Goal: Task Accomplishment & Management: Manage account settings

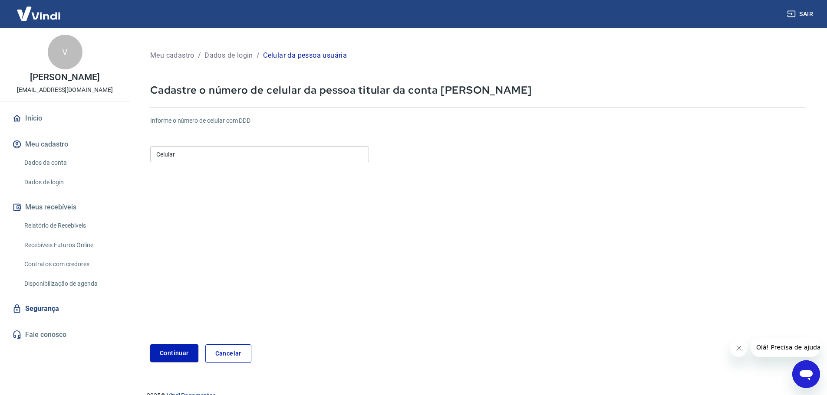
click at [180, 158] on input "Celular" at bounding box center [259, 154] width 219 height 16
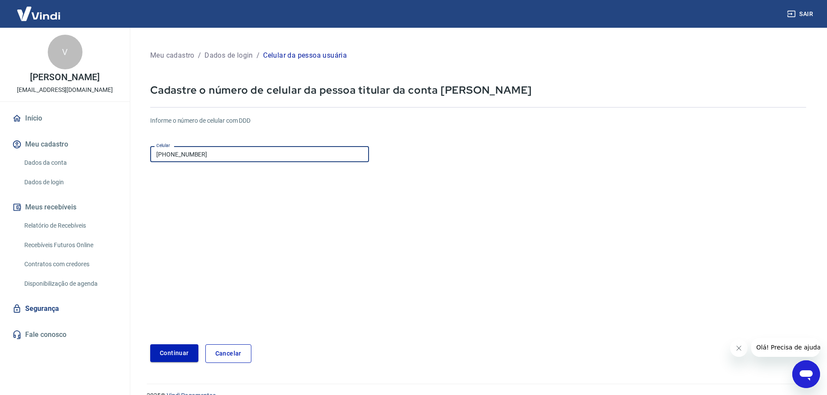
type input "(11) 93217-2929"
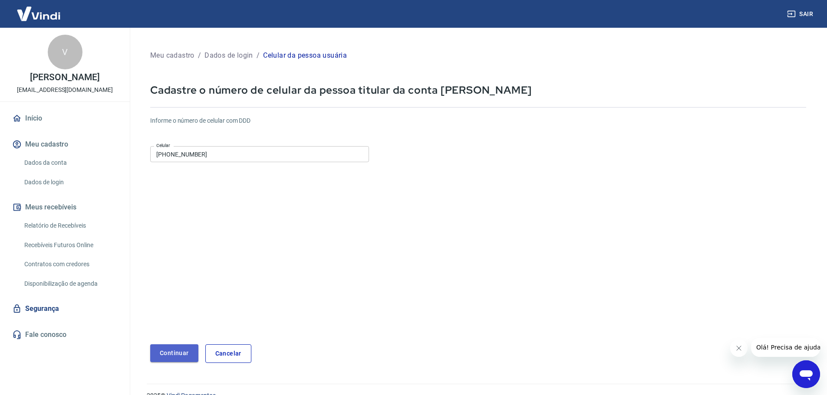
click at [186, 354] on button "Continuar" at bounding box center [174, 354] width 48 height 18
click at [233, 56] on p "Dados de login" at bounding box center [228, 55] width 49 height 10
click at [181, 53] on p "Meu cadastro" at bounding box center [172, 55] width 44 height 10
click at [33, 119] on link "Início" at bounding box center [64, 118] width 109 height 19
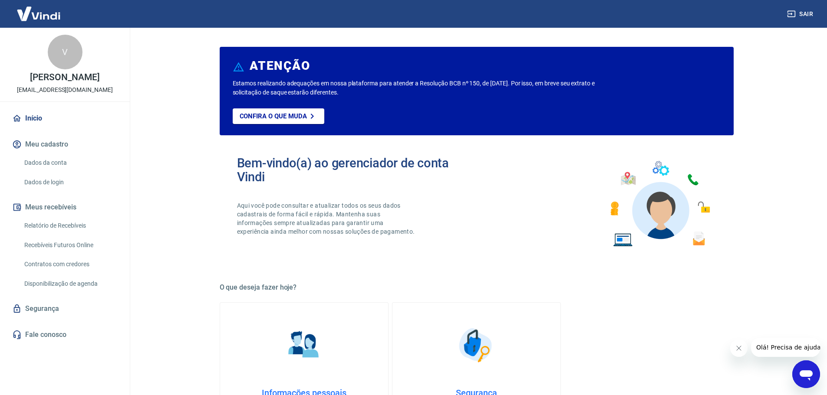
click at [64, 227] on link "Relatório de Recebíveis" at bounding box center [70, 226] width 99 height 18
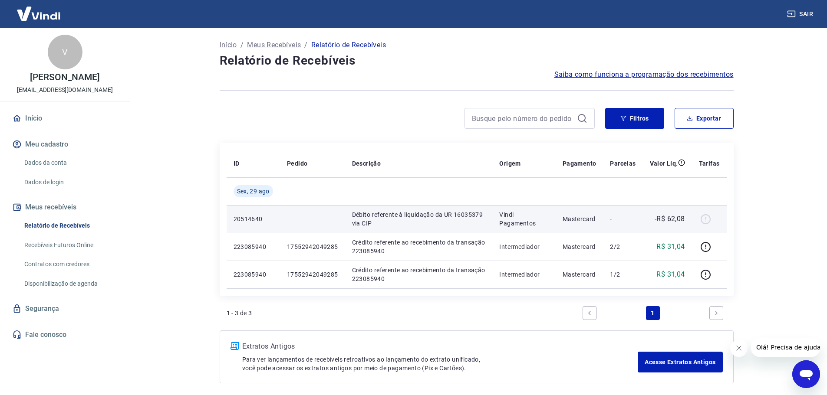
scroll to position [36, 0]
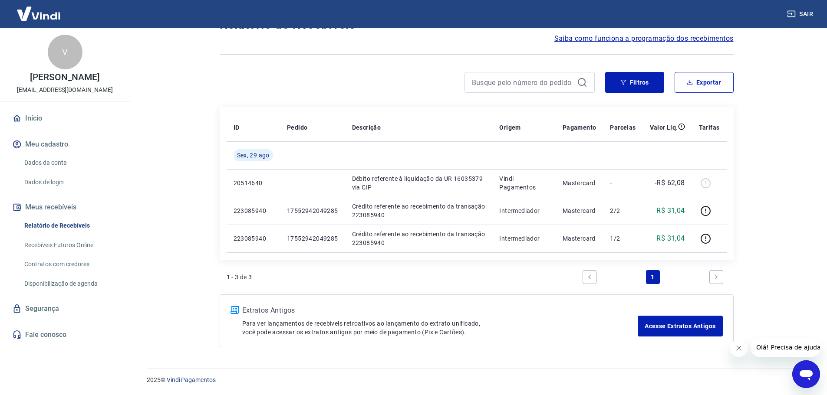
click at [81, 242] on link "Recebíveis Futuros Online" at bounding box center [70, 246] width 99 height 18
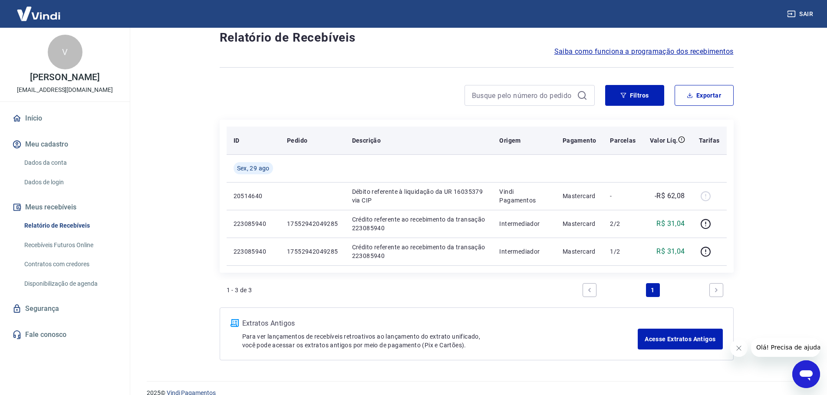
scroll to position [36, 0]
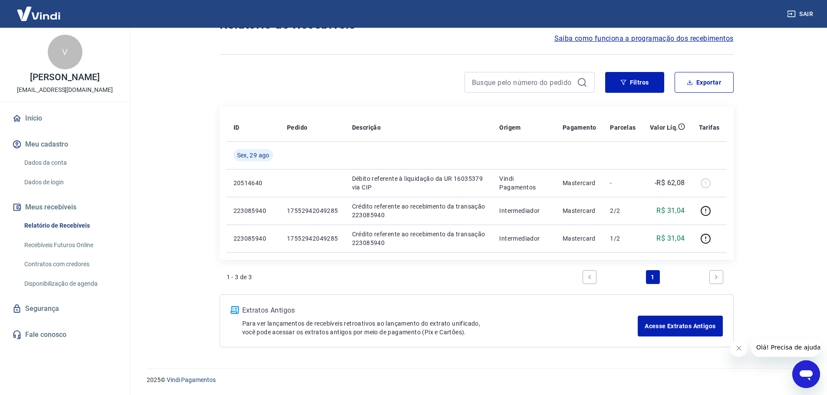
click at [714, 271] on link "Next page" at bounding box center [716, 277] width 14 height 14
click at [590, 276] on icon "Previous page" at bounding box center [589, 277] width 3 height 4
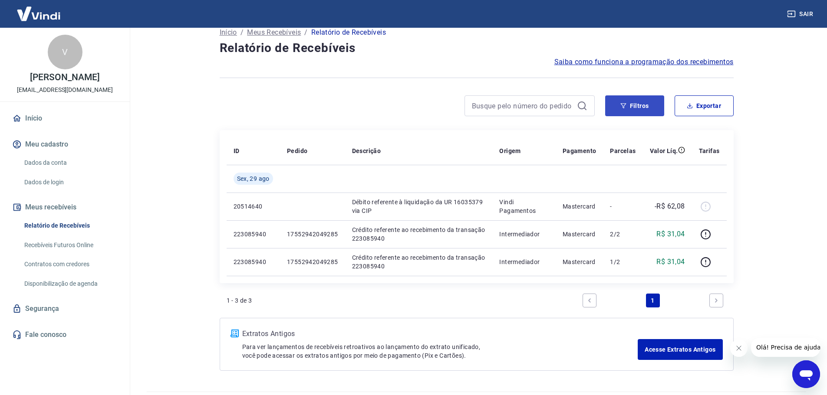
scroll to position [0, 0]
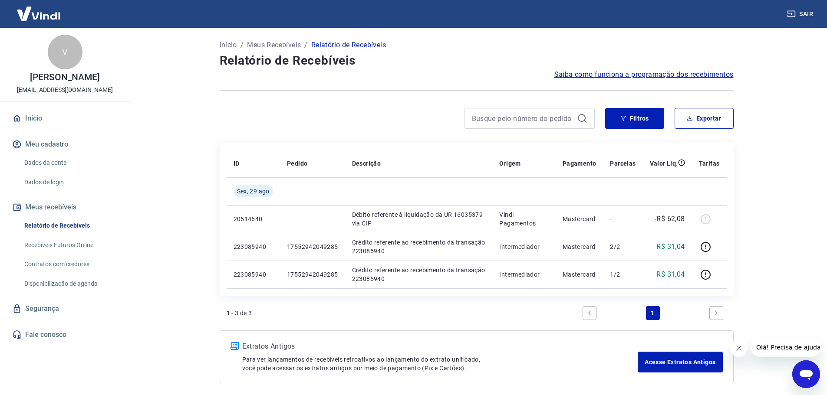
click at [682, 72] on span "Saiba como funciona a programação dos recebimentos" at bounding box center [643, 74] width 179 height 10
click at [40, 244] on link "Recebíveis Futuros Online" at bounding box center [70, 246] width 99 height 18
click at [77, 283] on link "Disponibilização de agenda" at bounding box center [70, 284] width 99 height 18
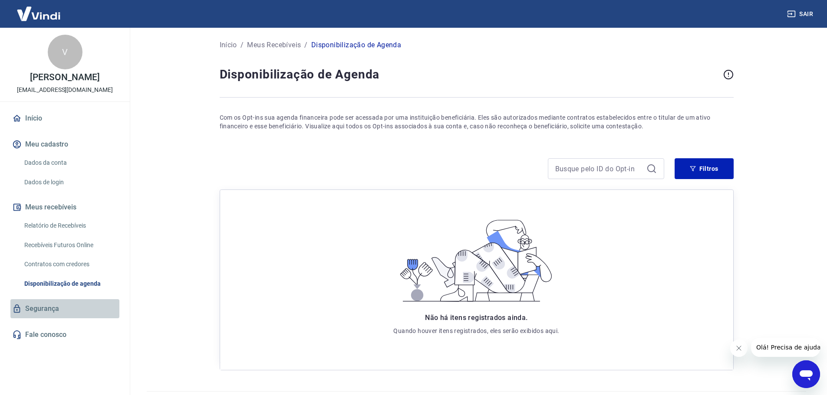
click at [50, 310] on link "Segurança" at bounding box center [64, 309] width 109 height 19
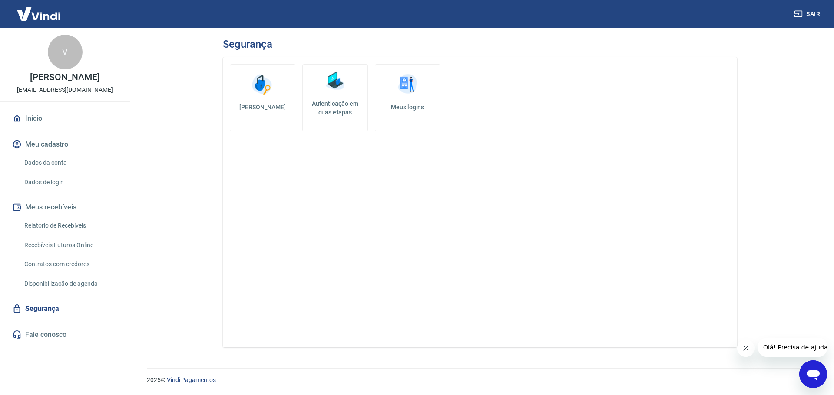
click at [34, 119] on link "Início" at bounding box center [64, 118] width 109 height 19
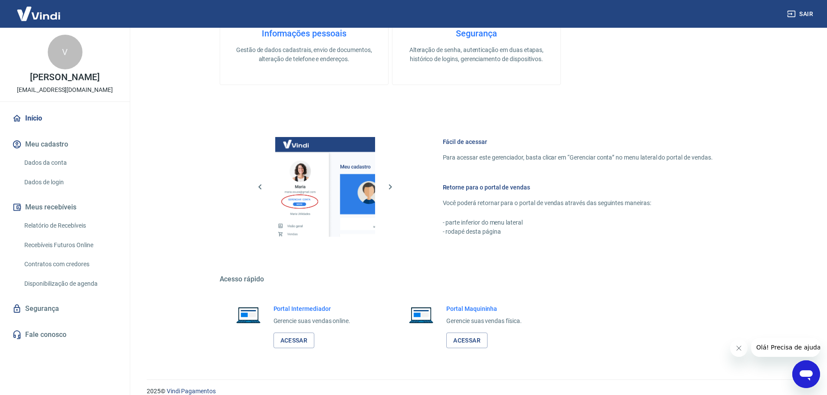
scroll to position [371, 0]
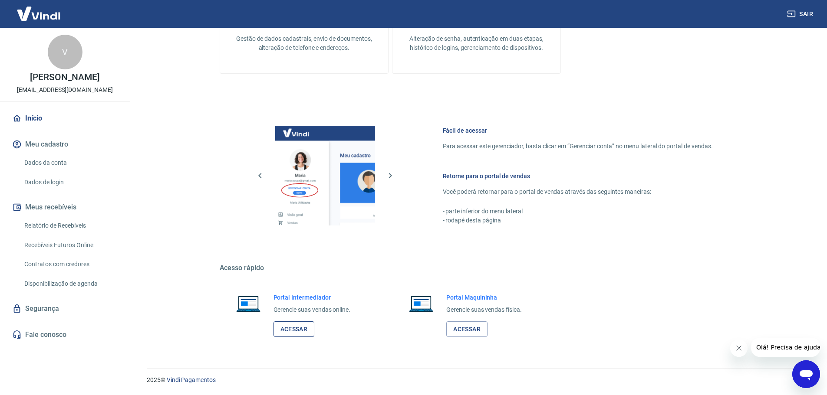
click at [296, 331] on link "Acessar" at bounding box center [293, 330] width 41 height 16
click at [473, 328] on link "Acessar" at bounding box center [466, 330] width 41 height 16
